Goal: Information Seeking & Learning: Find specific fact

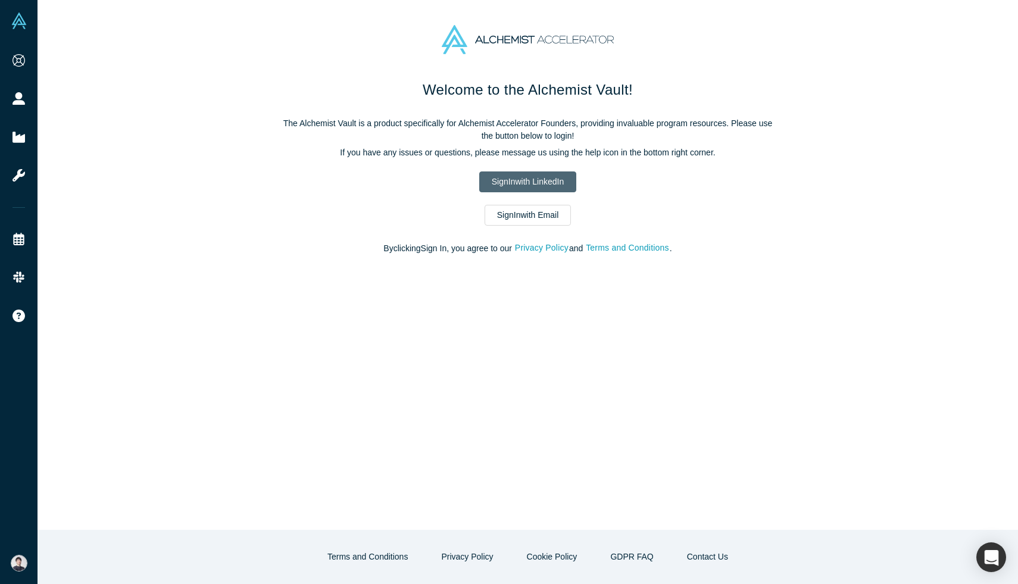
click at [558, 176] on link "Sign In with LinkedIn" at bounding box center [527, 181] width 97 height 21
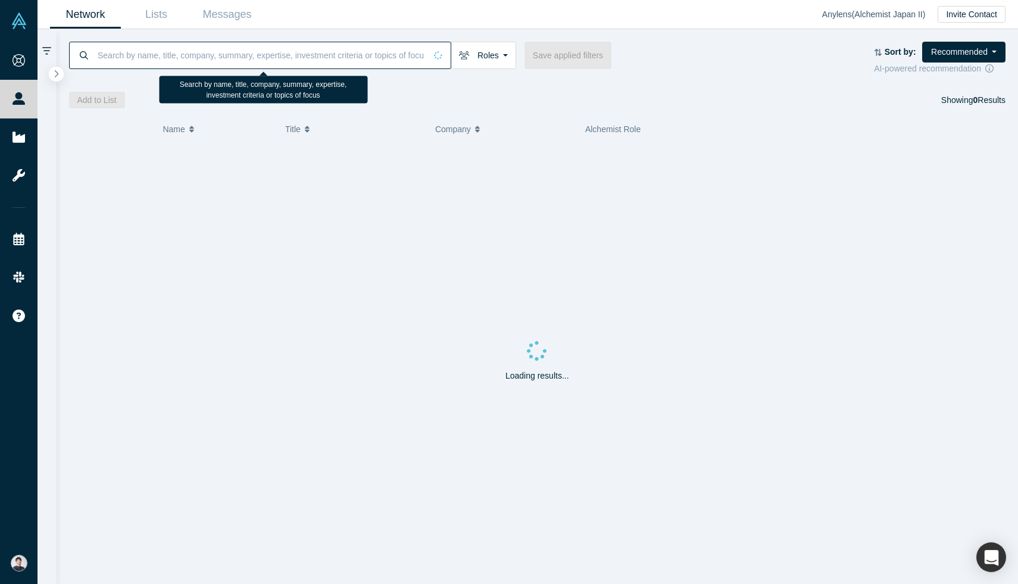
click at [151, 59] on input at bounding box center [260, 55] width 329 height 28
paste input "[PERSON_NAME]"
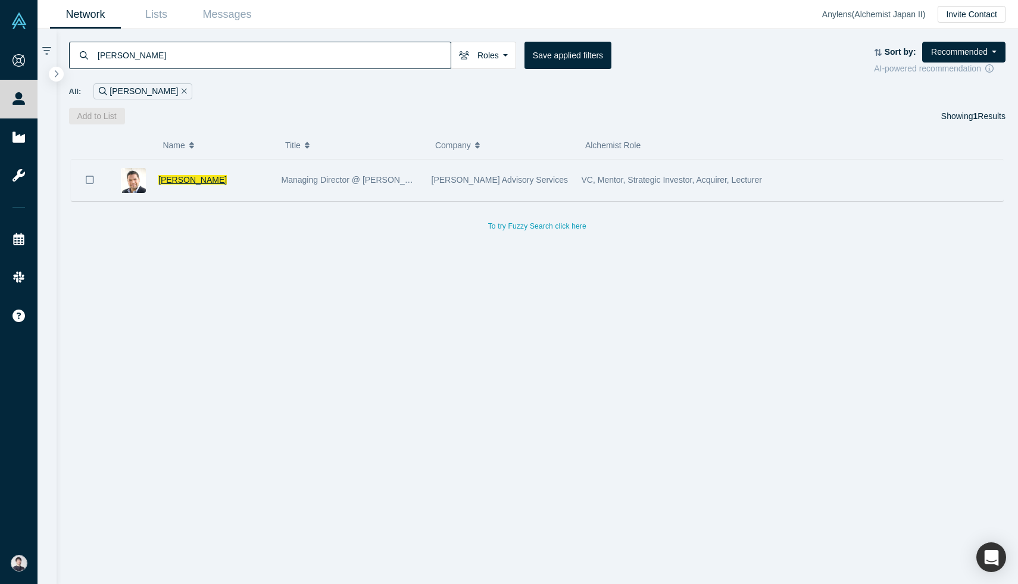
type input "[PERSON_NAME]"
click at [198, 182] on span "[PERSON_NAME]" at bounding box center [192, 180] width 68 height 10
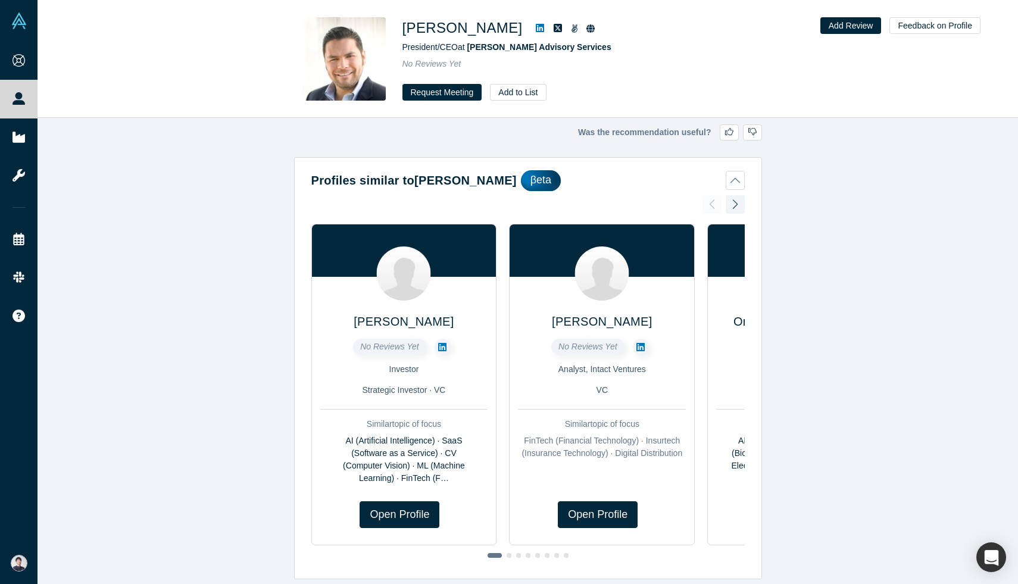
click at [571, 29] on icon at bounding box center [574, 28] width 7 height 8
click at [586, 32] on icon at bounding box center [590, 28] width 8 height 8
click at [554, 29] on icon at bounding box center [558, 28] width 8 height 8
click at [536, 29] on icon at bounding box center [540, 28] width 8 height 10
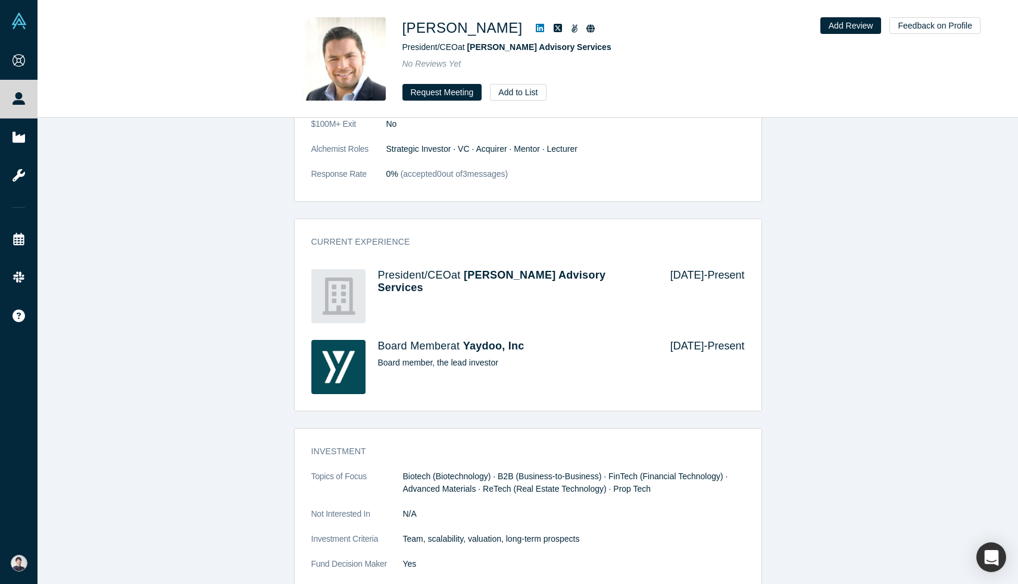
scroll to position [817, 0]
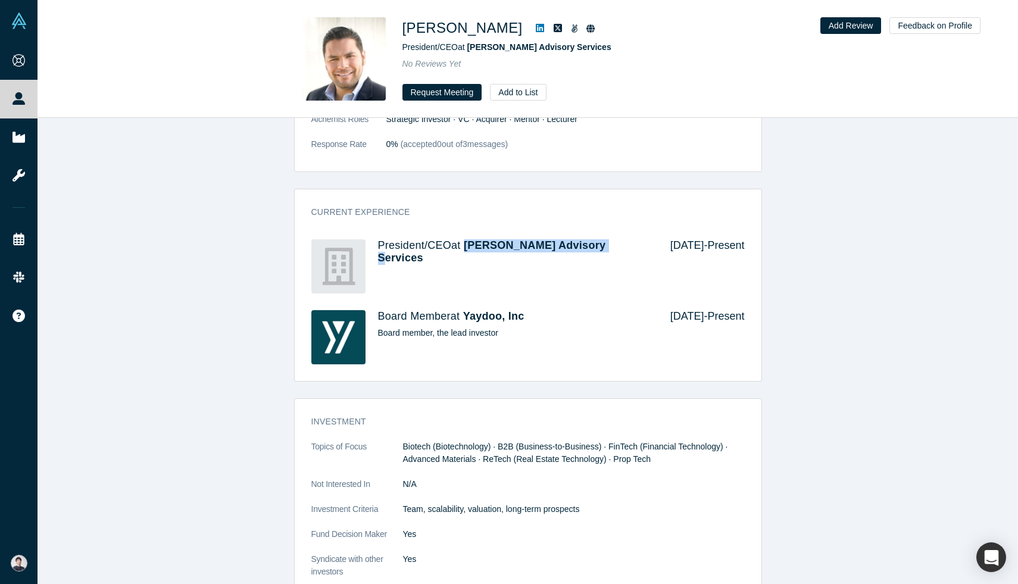
drag, startPoint x: 618, startPoint y: 245, endPoint x: 465, endPoint y: 244, distance: 152.4
click at [465, 244] on h4 "President/CEO at [PERSON_NAME] Advisory Services" at bounding box center [516, 252] width 276 height 26
copy span "[PERSON_NAME] Advisory Services"
